Goal: Check status: Check status

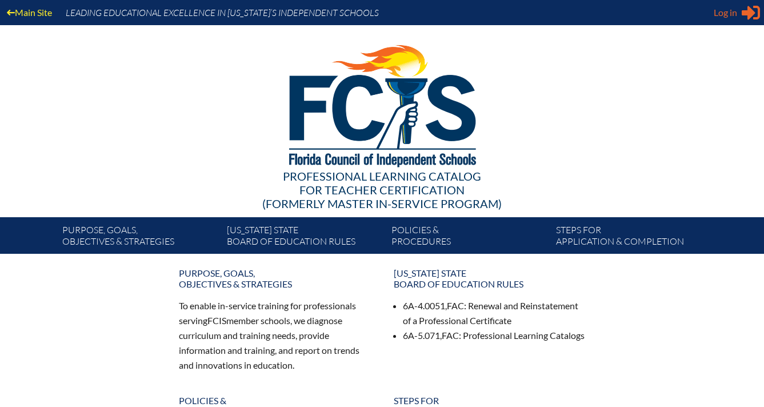
type input "[EMAIL_ADDRESS][DOMAIN_NAME]"
click at [725, 9] on span "Log in" at bounding box center [725, 13] width 23 height 14
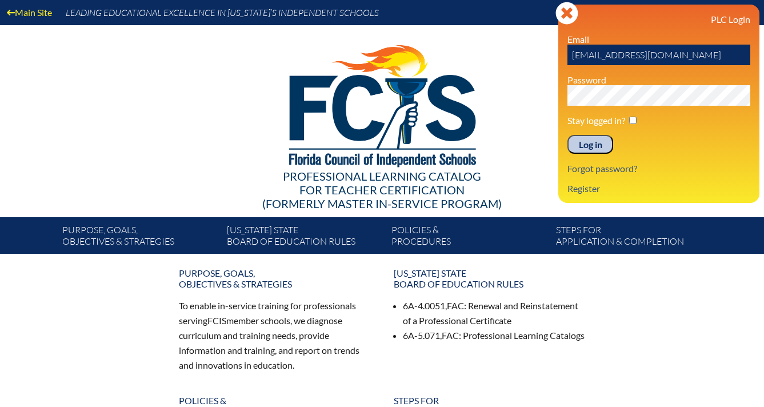
click at [593, 150] on input "Log in" at bounding box center [591, 144] width 46 height 19
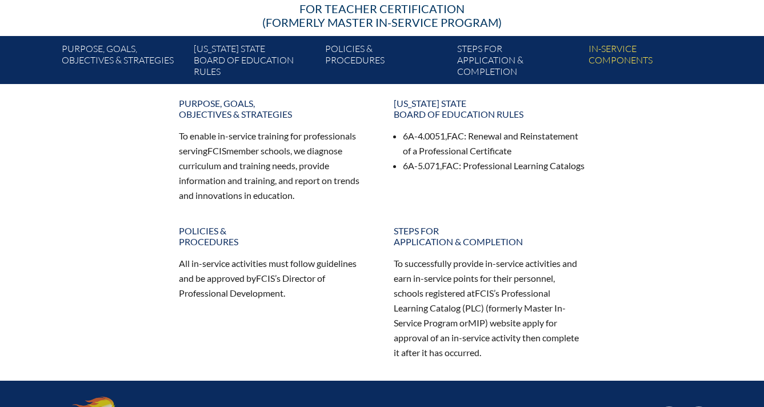
scroll to position [89, 0]
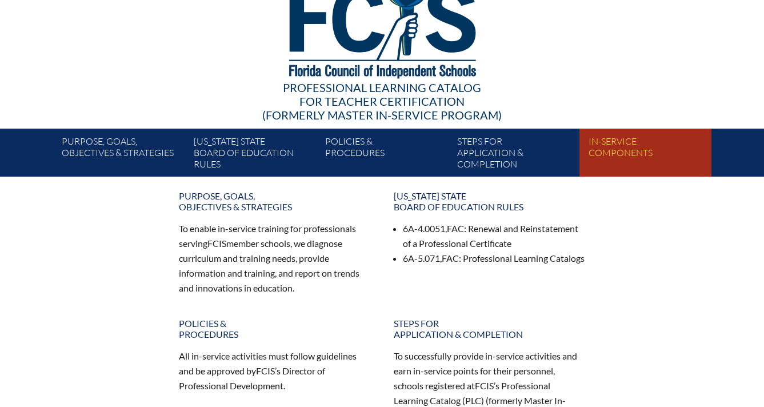
click at [611, 152] on link "In-service components" at bounding box center [649, 154] width 131 height 43
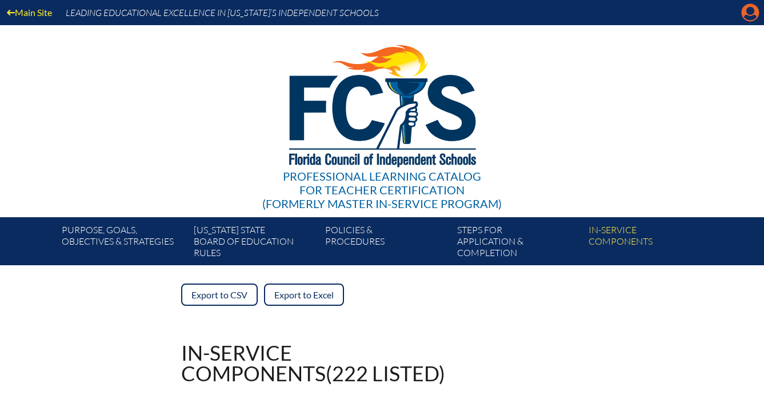
click at [748, 14] on icon at bounding box center [751, 13] width 18 height 18
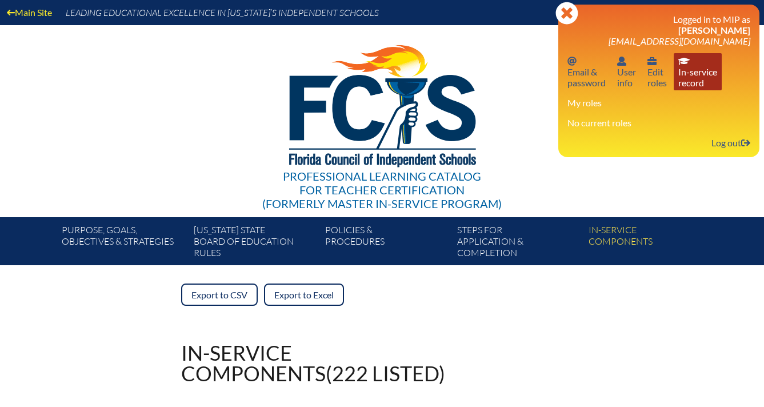
click at [703, 75] on link "In-service record In-service record" at bounding box center [698, 71] width 48 height 37
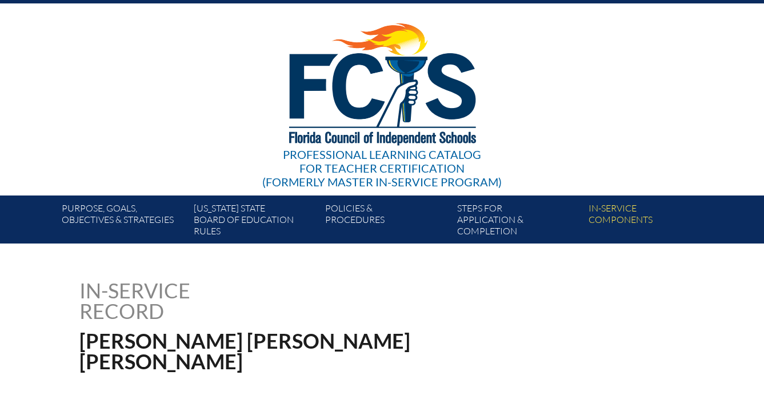
scroll to position [19, 0]
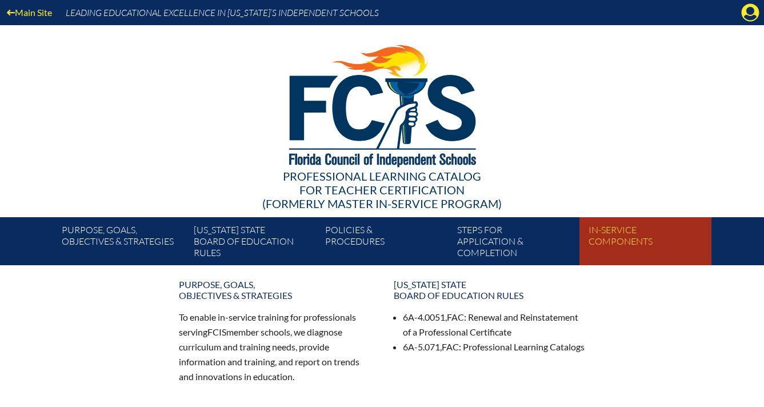
click at [611, 240] on link "In-service components" at bounding box center [649, 243] width 131 height 43
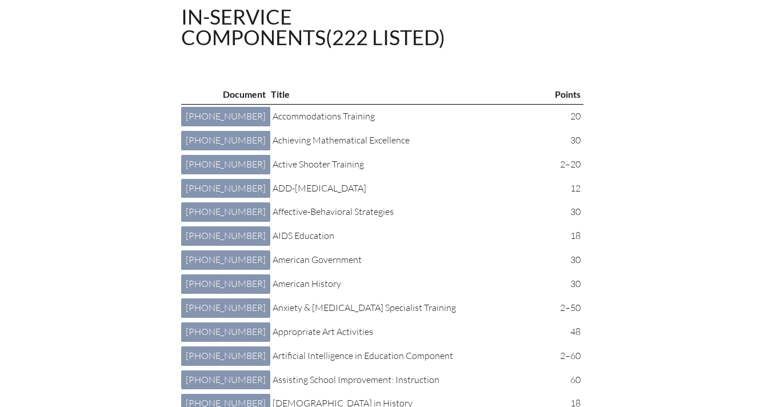
scroll to position [338, 0]
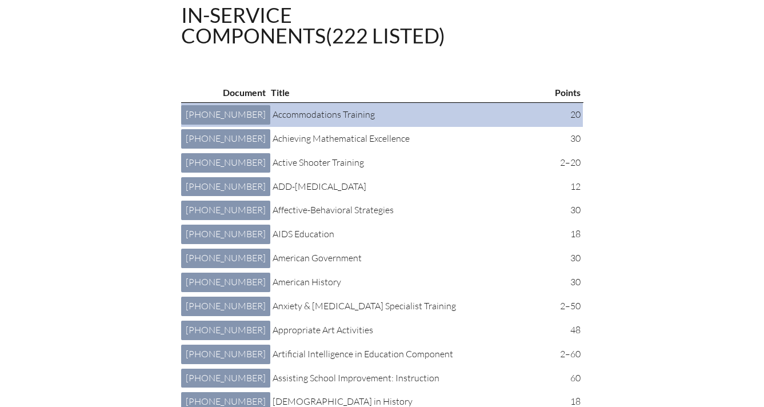
click at [300, 110] on p "Accommodations Training" at bounding box center [410, 114] width 275 height 15
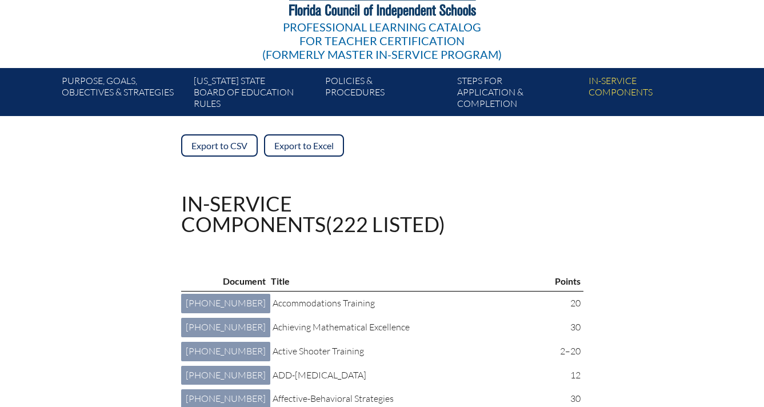
scroll to position [0, 0]
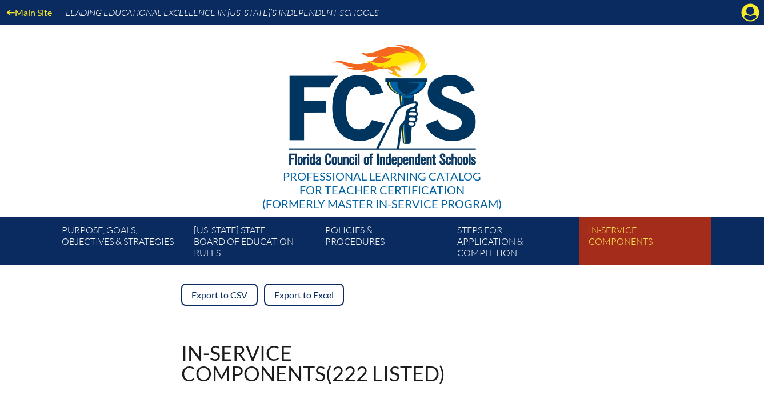
click at [596, 232] on link "In-service components" at bounding box center [649, 243] width 131 height 43
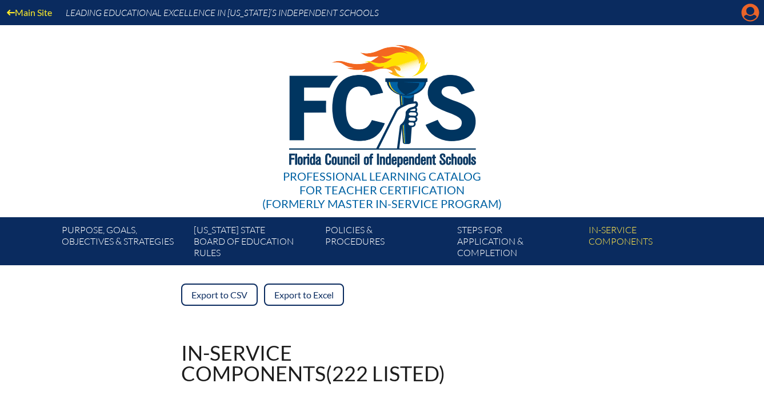
click at [751, 16] on icon "Manage account" at bounding box center [750, 12] width 18 height 18
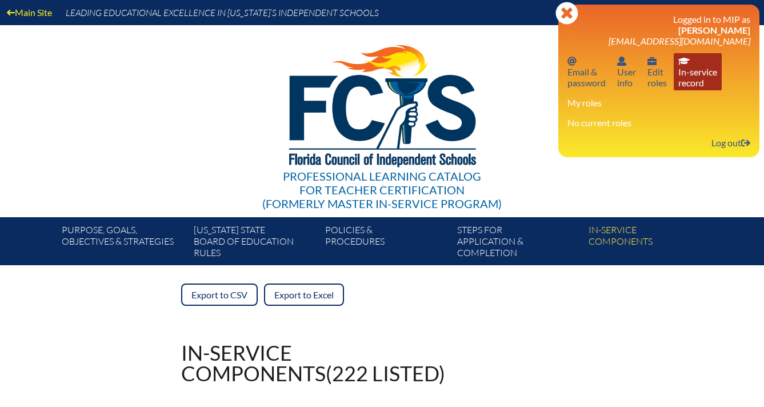
click at [695, 74] on link "In-service record In-service record" at bounding box center [698, 71] width 48 height 37
